Goal: Communication & Community: Answer question/provide support

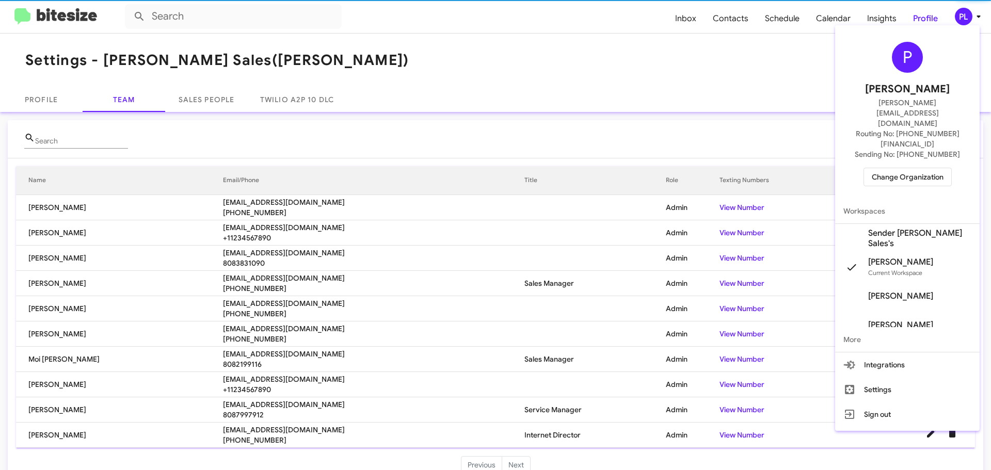
click at [910, 168] on span "Change Organization" at bounding box center [908, 177] width 72 height 18
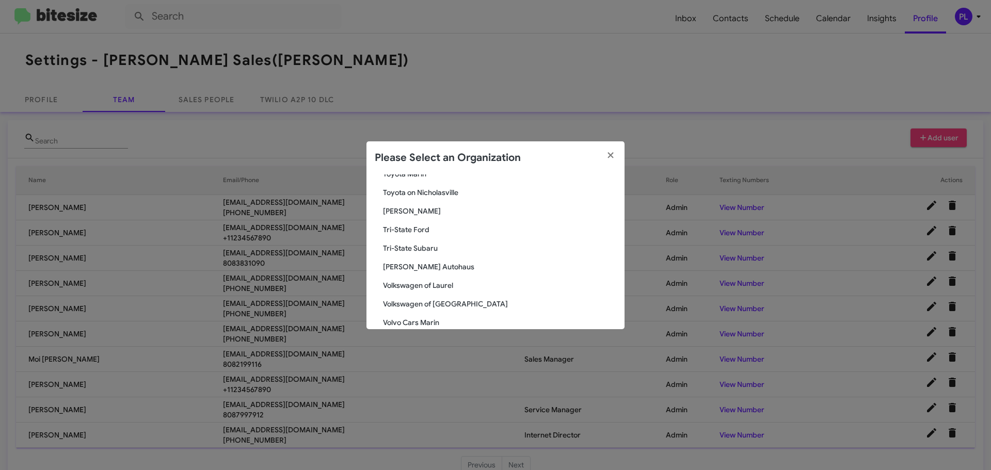
scroll to position [1848, 0]
click at [413, 284] on span "[PERSON_NAME] Autohaus" at bounding box center [499, 285] width 233 height 10
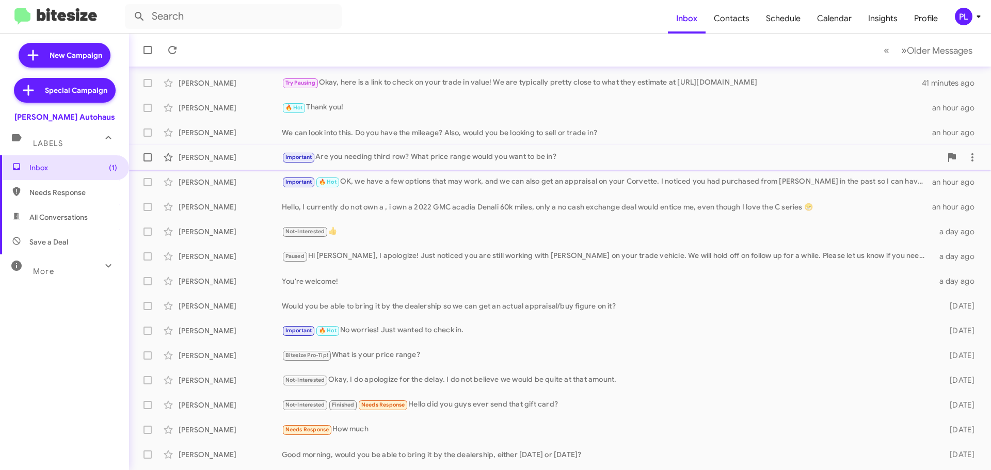
scroll to position [129, 0]
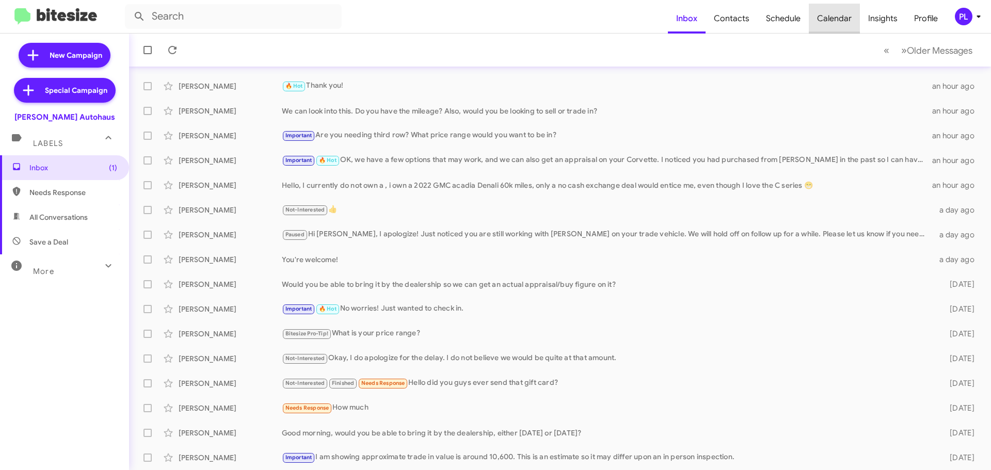
click at [840, 19] on span "Calendar" at bounding box center [834, 19] width 51 height 30
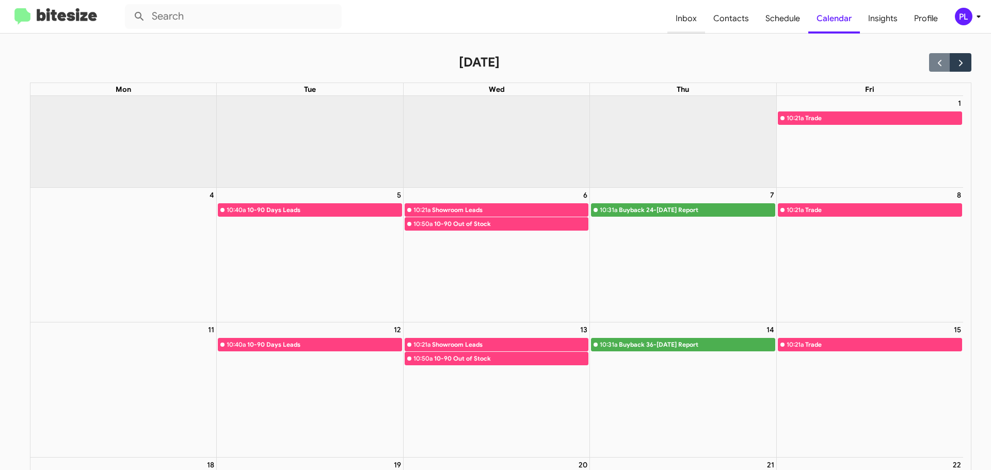
click at [691, 17] on span "Inbox" at bounding box center [686, 19] width 38 height 30
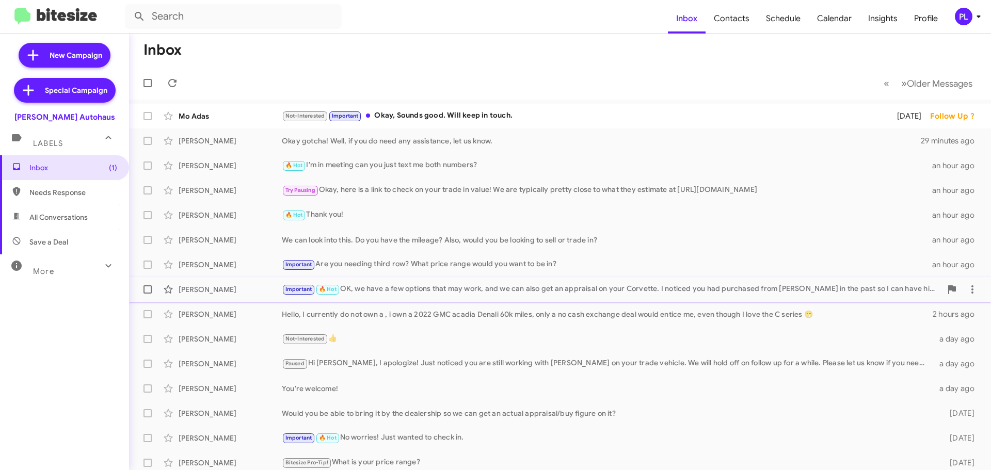
click at [447, 285] on div "Important 🔥 Hot OK, we have a few options that may work, and we can also get an…" at bounding box center [611, 289] width 659 height 12
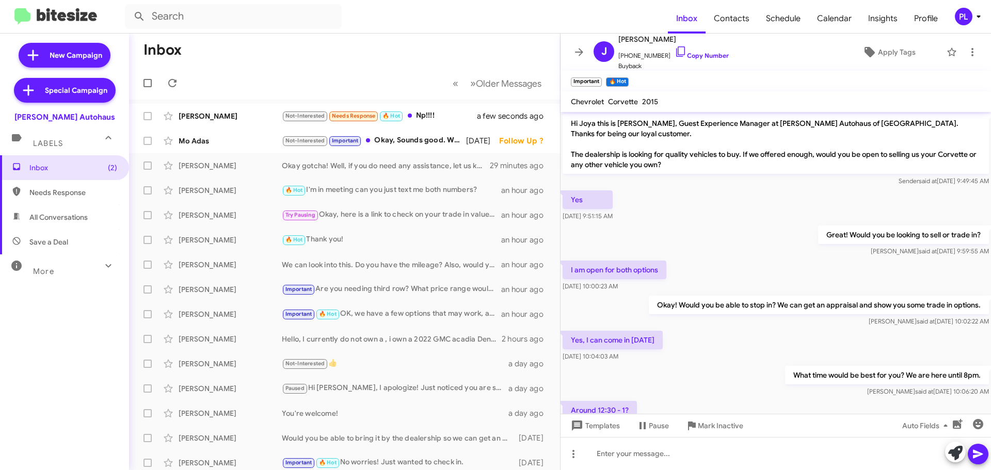
click at [42, 275] on span "More" at bounding box center [43, 271] width 21 height 9
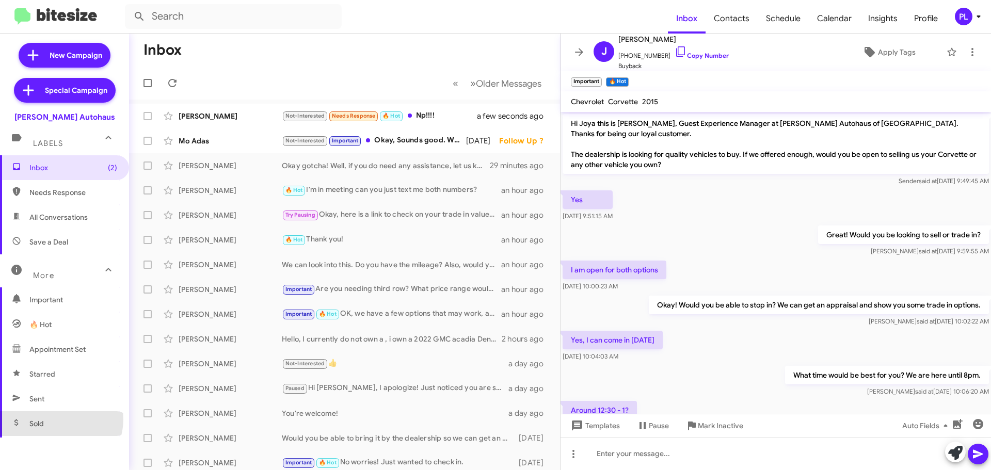
click at [59, 419] on span "Sold" at bounding box center [64, 423] width 129 height 25
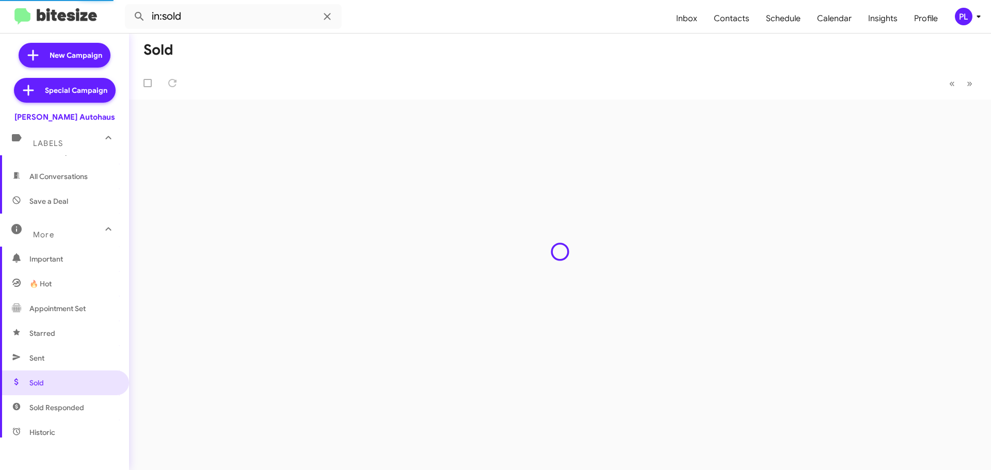
scroll to position [103, 0]
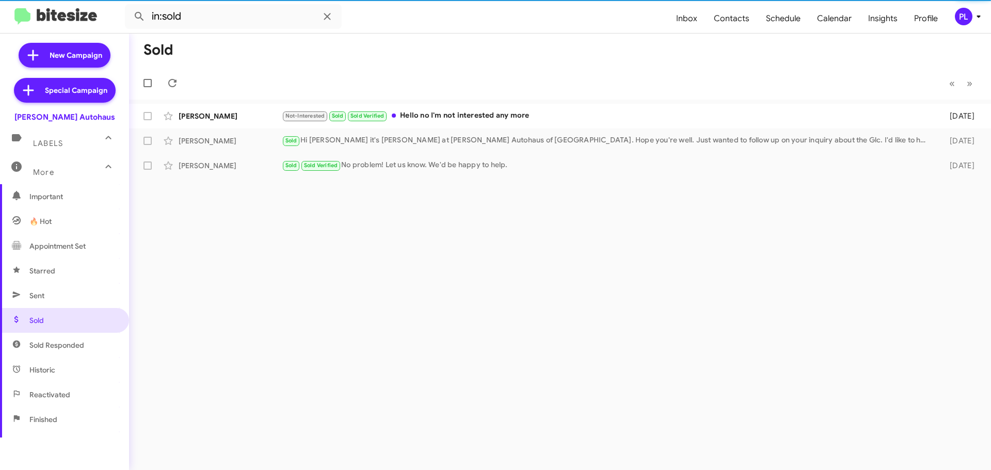
click at [63, 347] on span "Sold Responded" at bounding box center [56, 345] width 55 height 10
type input "in:sold-verified"
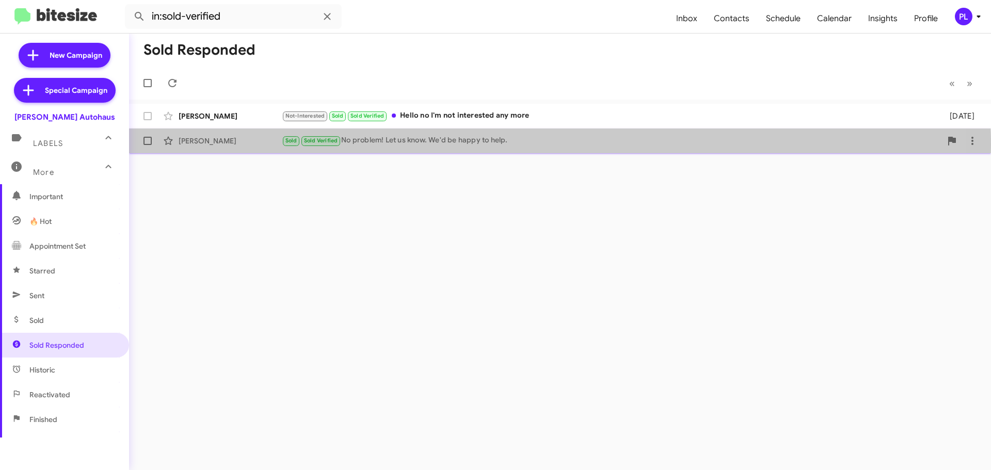
click at [454, 145] on div "Sold Sold Verified No problem! Let us know. We'd be happy to help." at bounding box center [611, 141] width 659 height 12
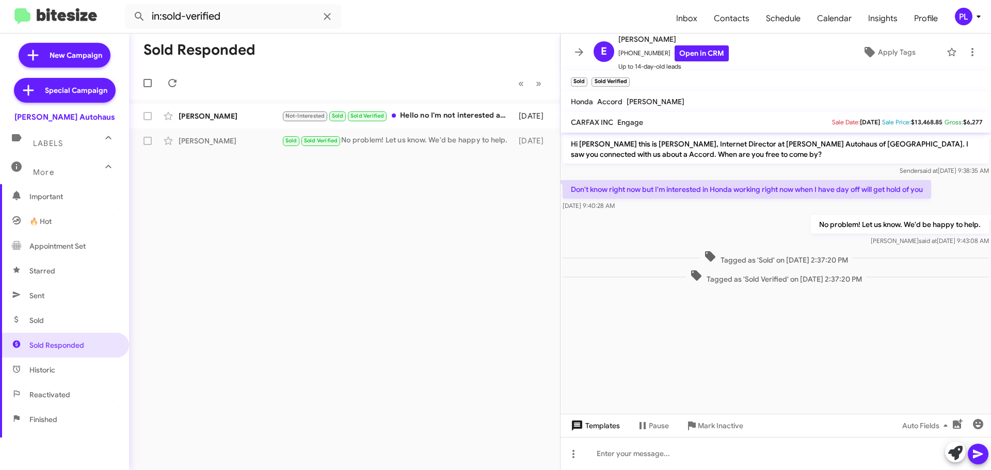
click at [591, 428] on span "Templates" at bounding box center [594, 425] width 51 height 19
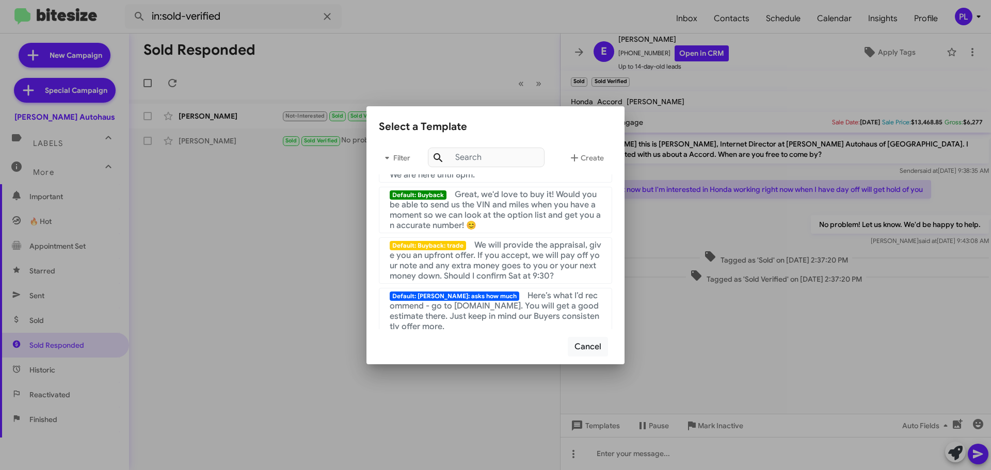
scroll to position [383, 0]
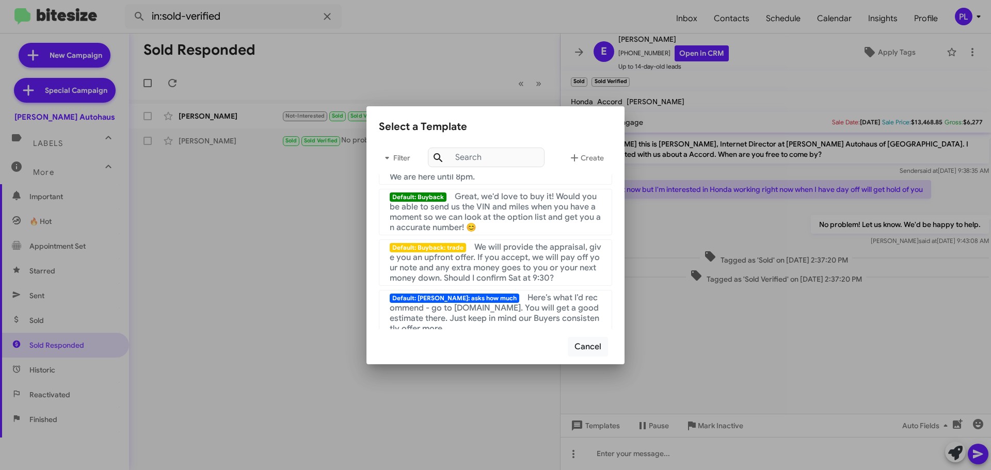
click at [244, 273] on div at bounding box center [495, 235] width 991 height 470
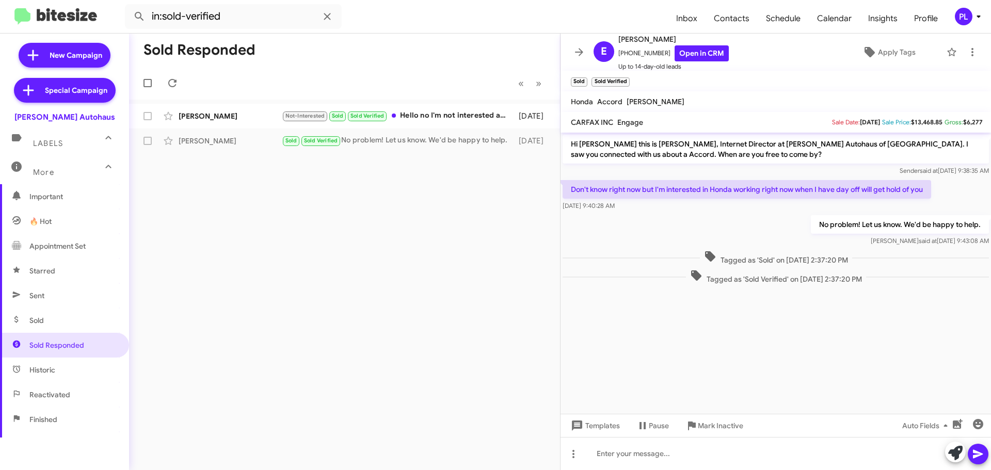
click at [978, 19] on icon at bounding box center [978, 16] width 12 height 12
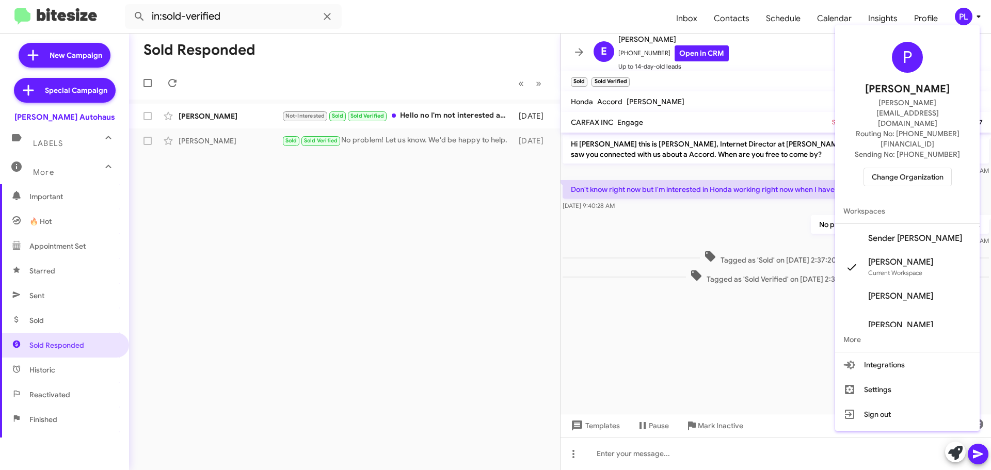
click at [929, 168] on span "Change Organization" at bounding box center [908, 177] width 72 height 18
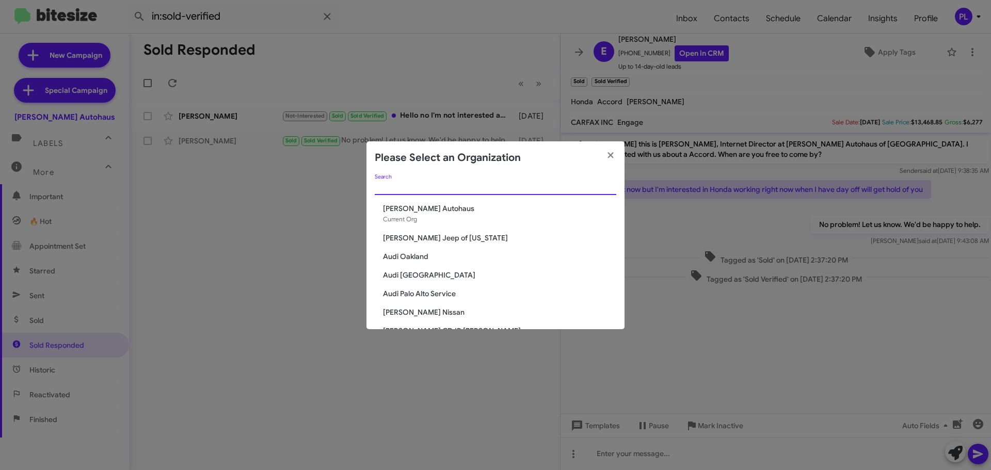
click at [470, 187] on input "Search" at bounding box center [495, 187] width 241 height 8
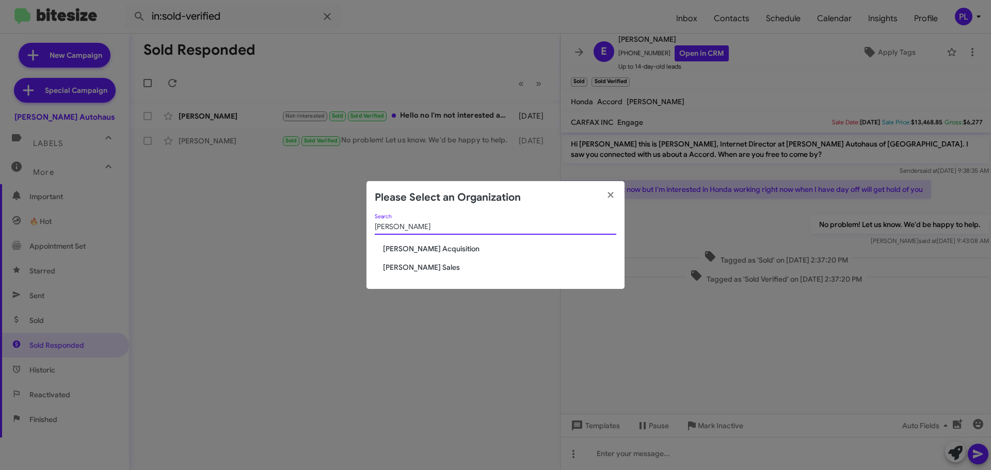
type input "[PERSON_NAME]"
click at [434, 267] on span "[PERSON_NAME] Sales" at bounding box center [499, 267] width 233 height 10
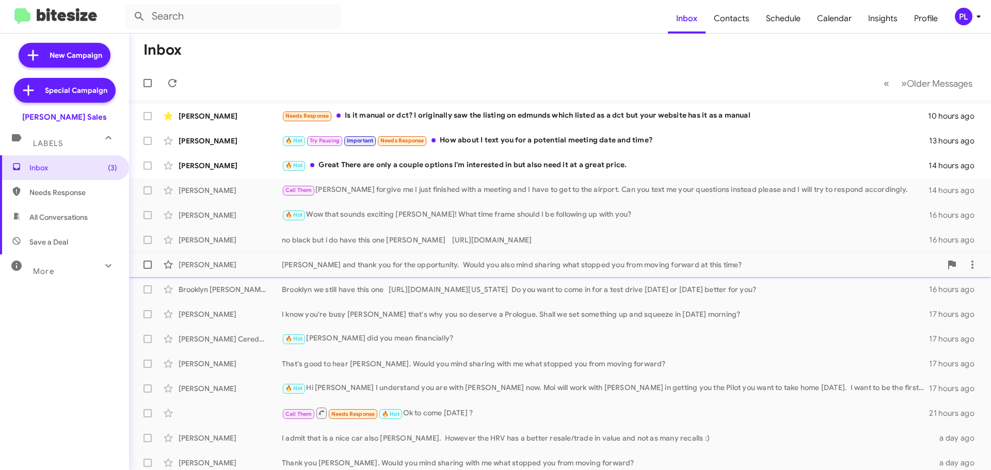
click at [350, 268] on div "Okay Ronald and thank you for the opportunity. Would you also mind sharing what…" at bounding box center [611, 265] width 659 height 10
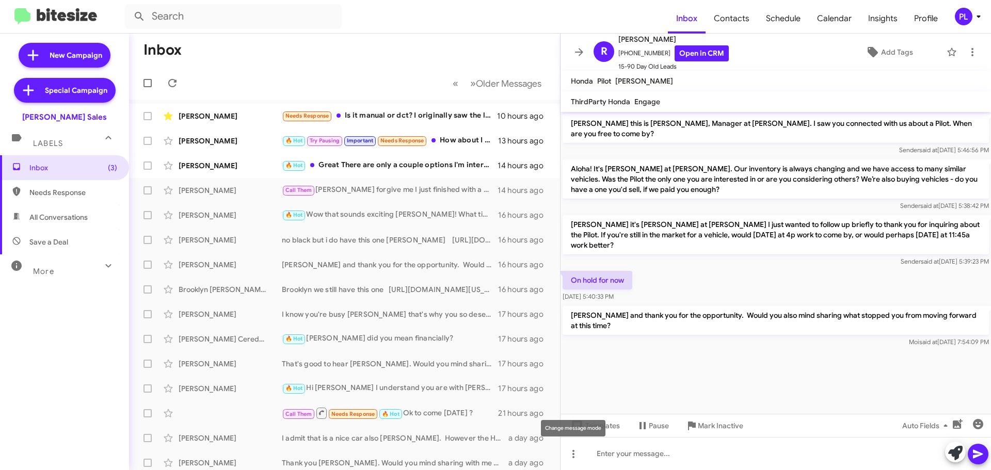
click at [591, 429] on div "Change message mode" at bounding box center [573, 428] width 64 height 17
click at [597, 429] on span "Templates" at bounding box center [594, 425] width 51 height 19
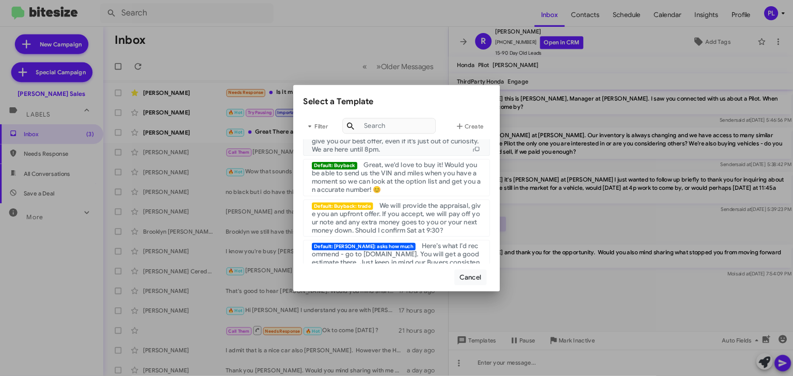
scroll to position [568, 0]
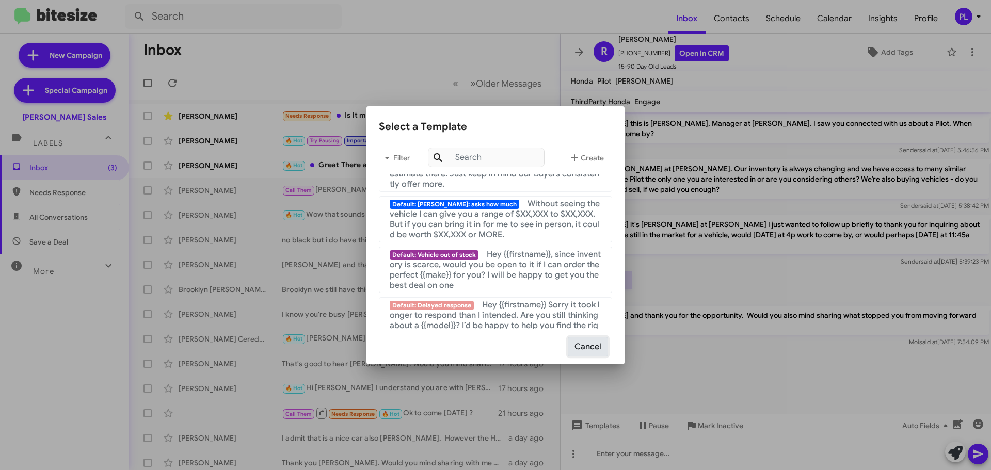
click at [595, 344] on button "Cancel" at bounding box center [588, 347] width 40 height 20
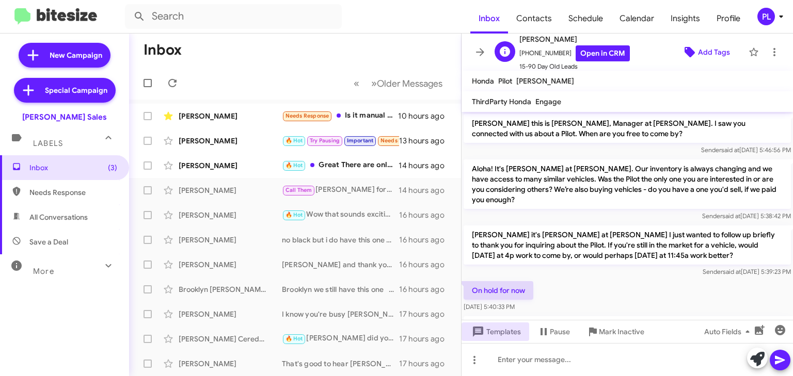
click at [710, 53] on span "Add Tags" at bounding box center [714, 52] width 32 height 19
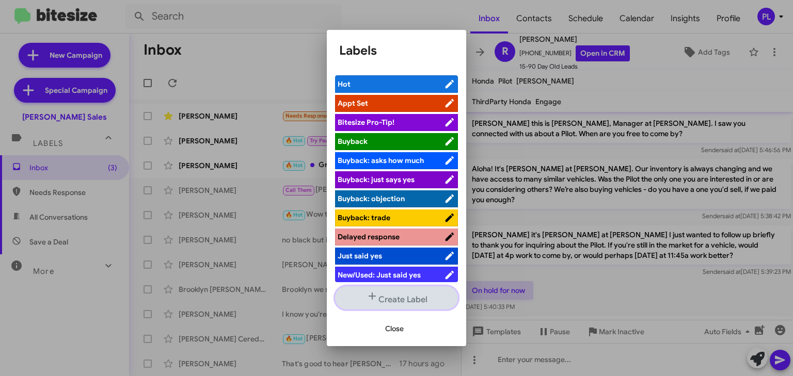
click at [424, 301] on button "Create Label" at bounding box center [396, 297] width 123 height 23
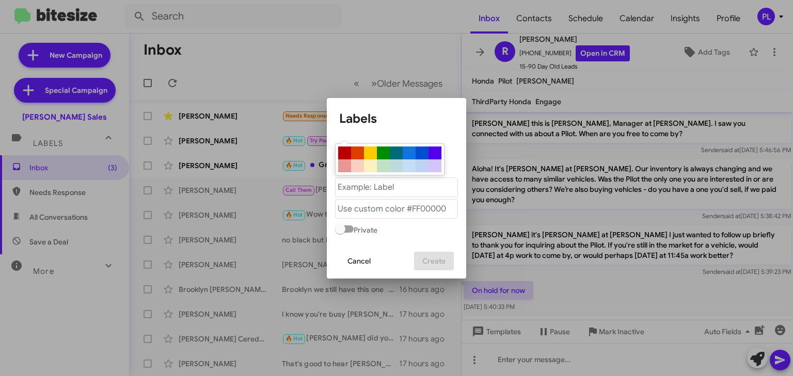
click at [366, 260] on span "Cancel" at bounding box center [358, 261] width 23 height 19
